Goal: Find contact information: Find contact information

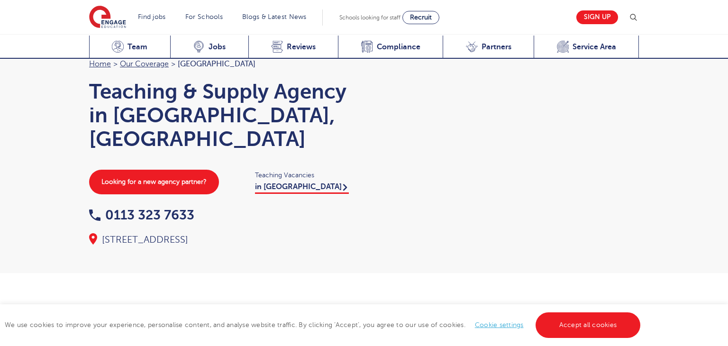
scroll to position [1034, 0]
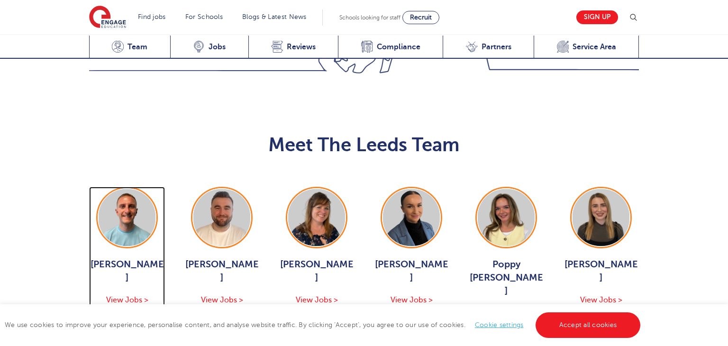
click at [136, 189] on img at bounding box center [127, 217] width 57 height 57
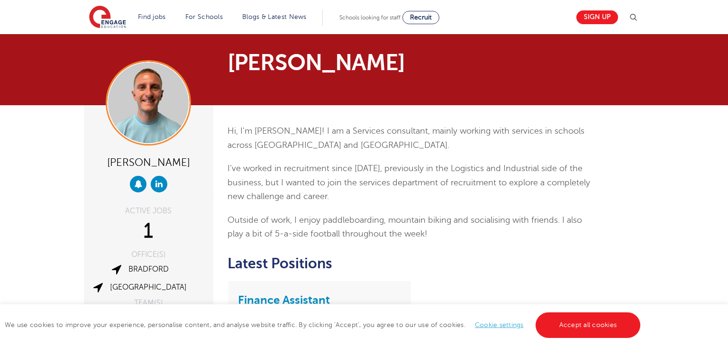
scroll to position [5, 0]
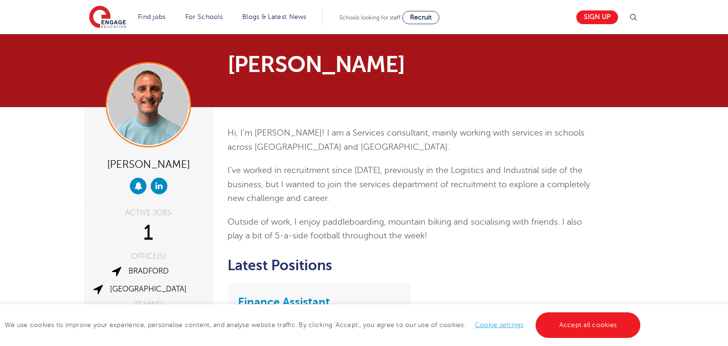
scroll to position [5, 0]
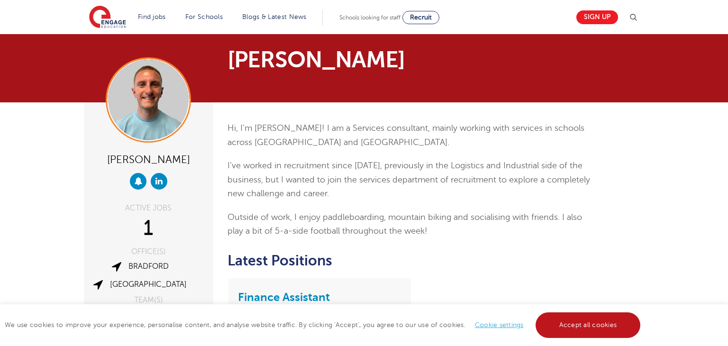
click at [578, 325] on link "Accept all cookies" at bounding box center [587, 325] width 105 height 26
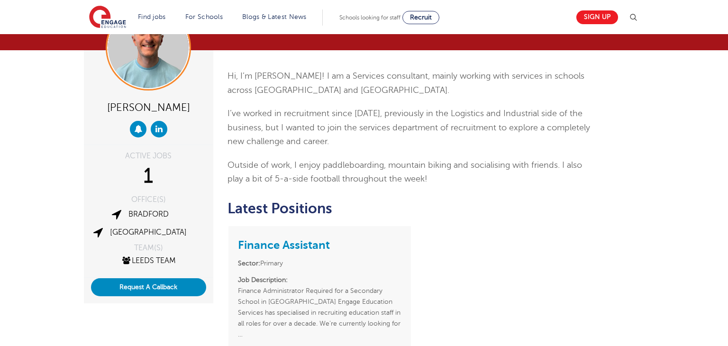
scroll to position [0, 0]
